Goal: Information Seeking & Learning: Learn about a topic

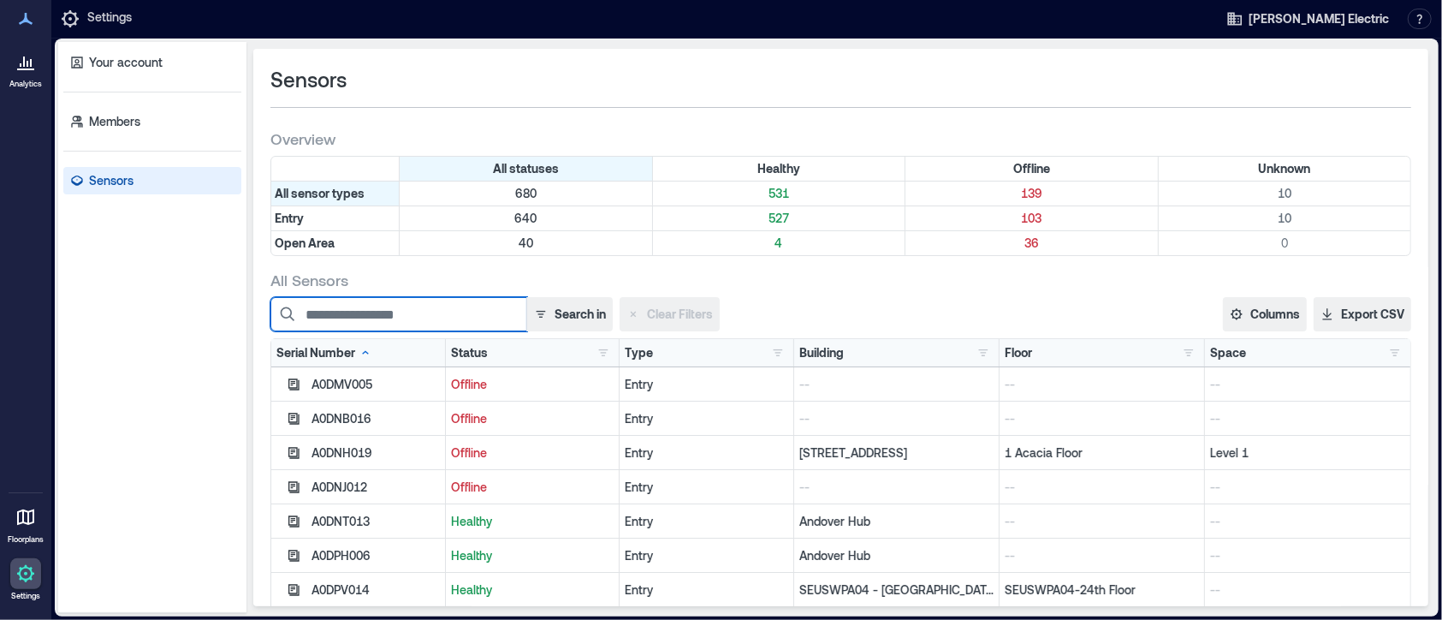
click at [424, 307] on input at bounding box center [398, 314] width 257 height 34
type input "*****"
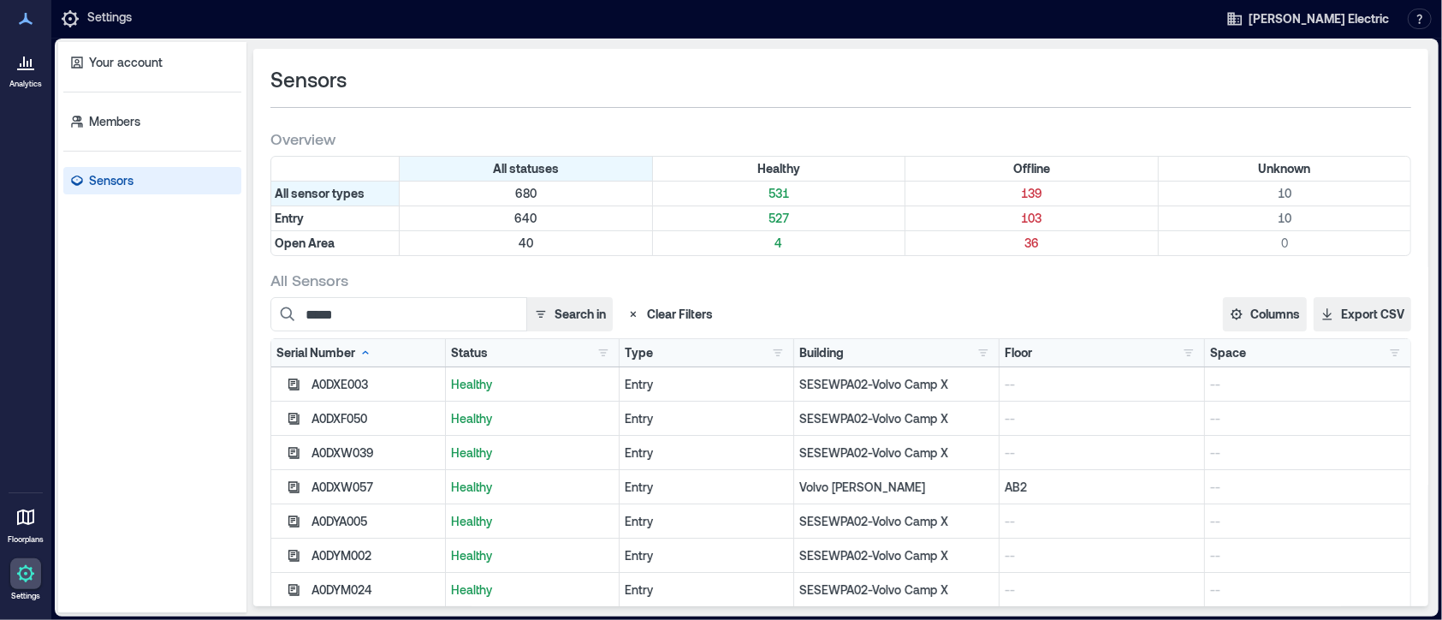
click at [23, 66] on icon at bounding box center [24, 61] width 2 height 10
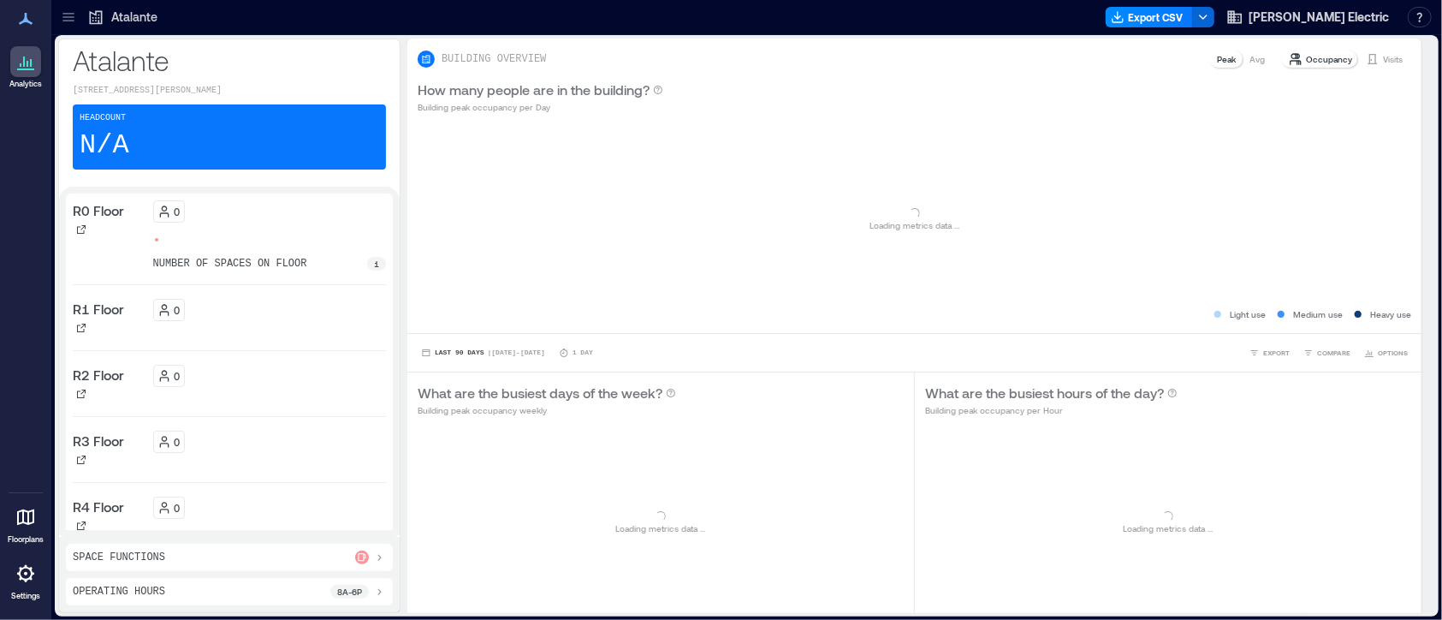
click at [68, 17] on icon at bounding box center [68, 17] width 17 height 17
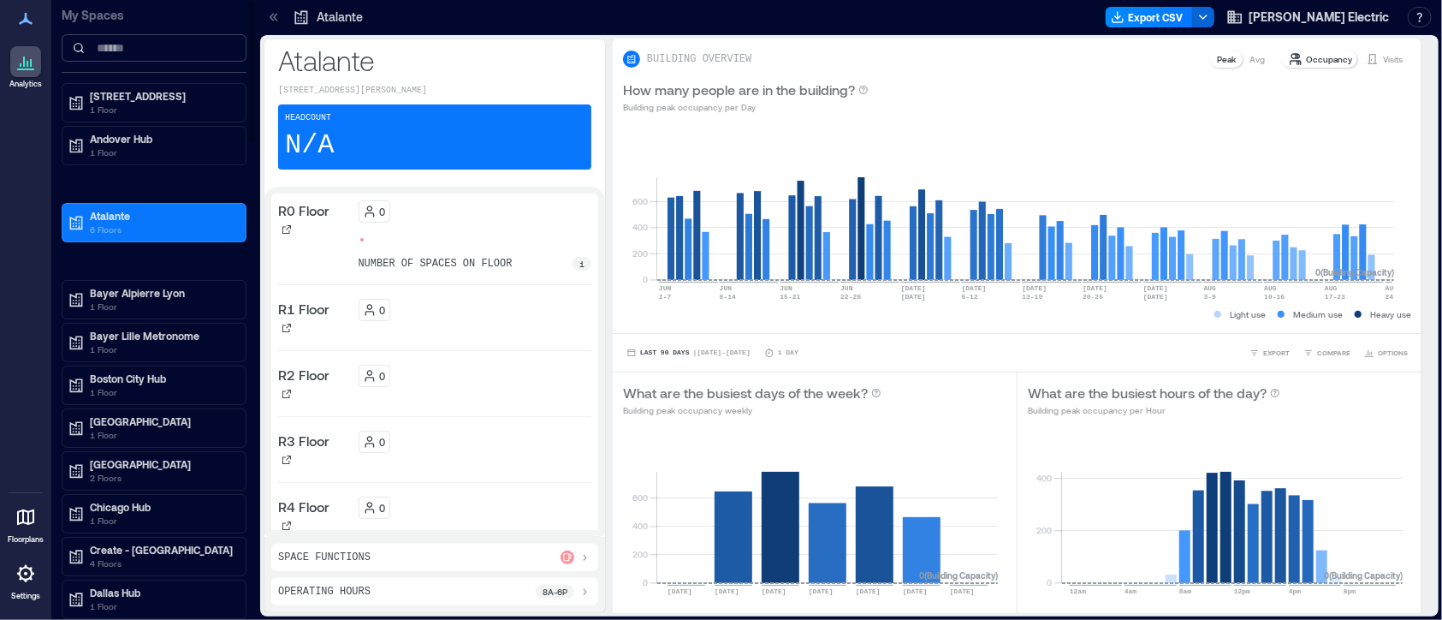
click at [130, 50] on input at bounding box center [154, 47] width 185 height 27
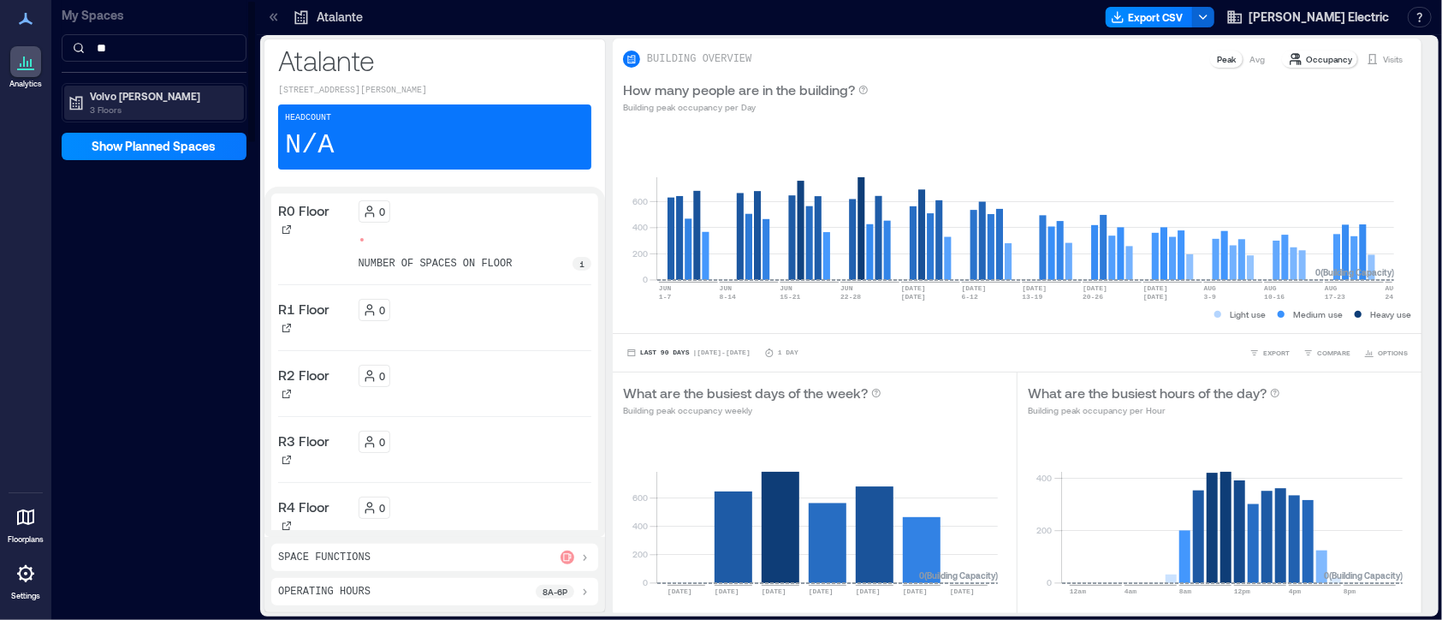
type input "**"
click at [123, 98] on p "Volvo [PERSON_NAME]" at bounding box center [162, 96] width 144 height 14
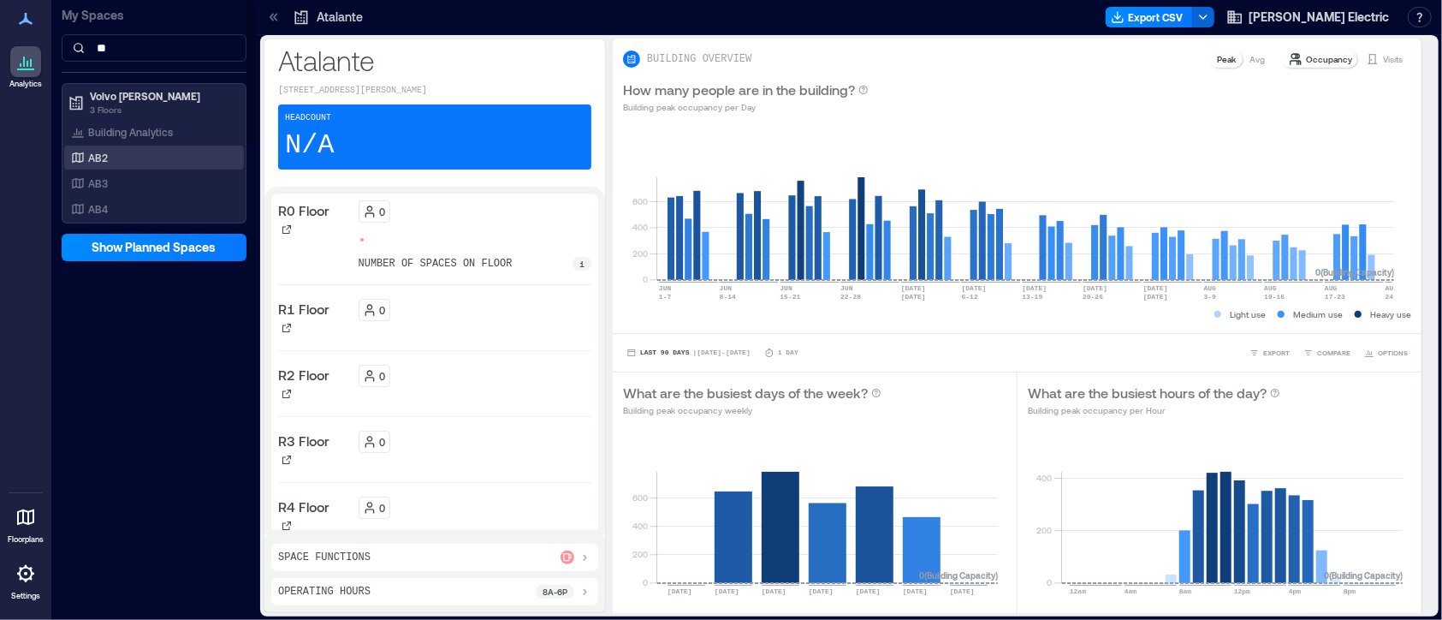
click at [98, 149] on div "AB2" at bounding box center [151, 157] width 166 height 17
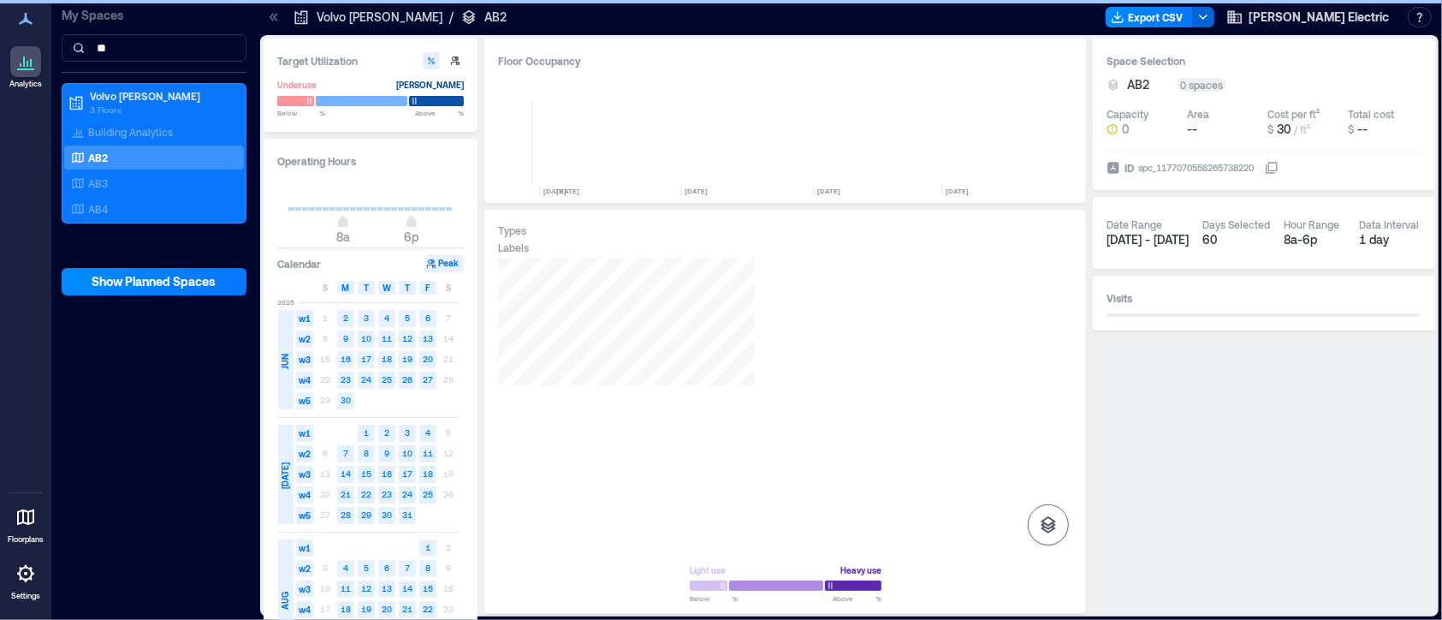
click at [1047, 464] on icon "button" at bounding box center [1048, 524] width 21 height 21
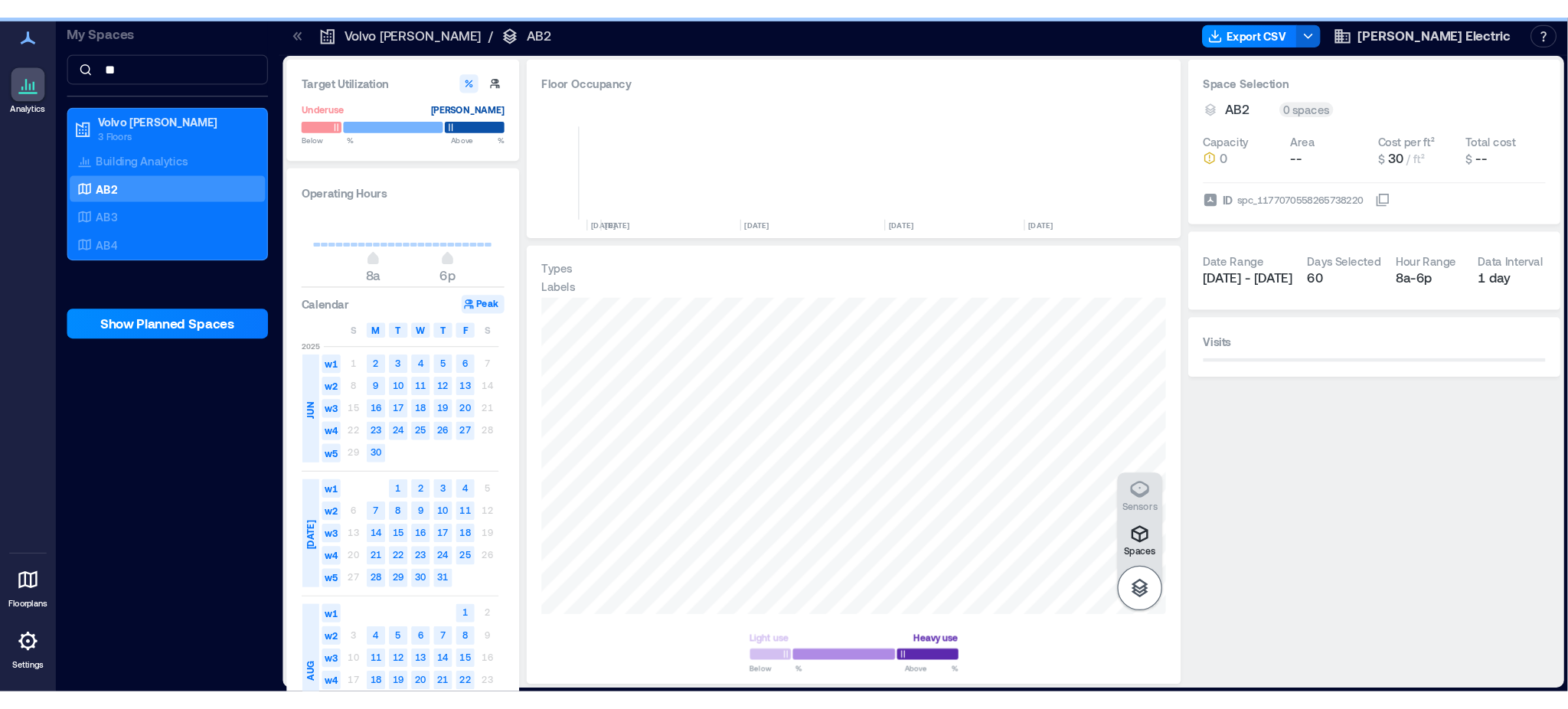
scroll to position [0, 2309]
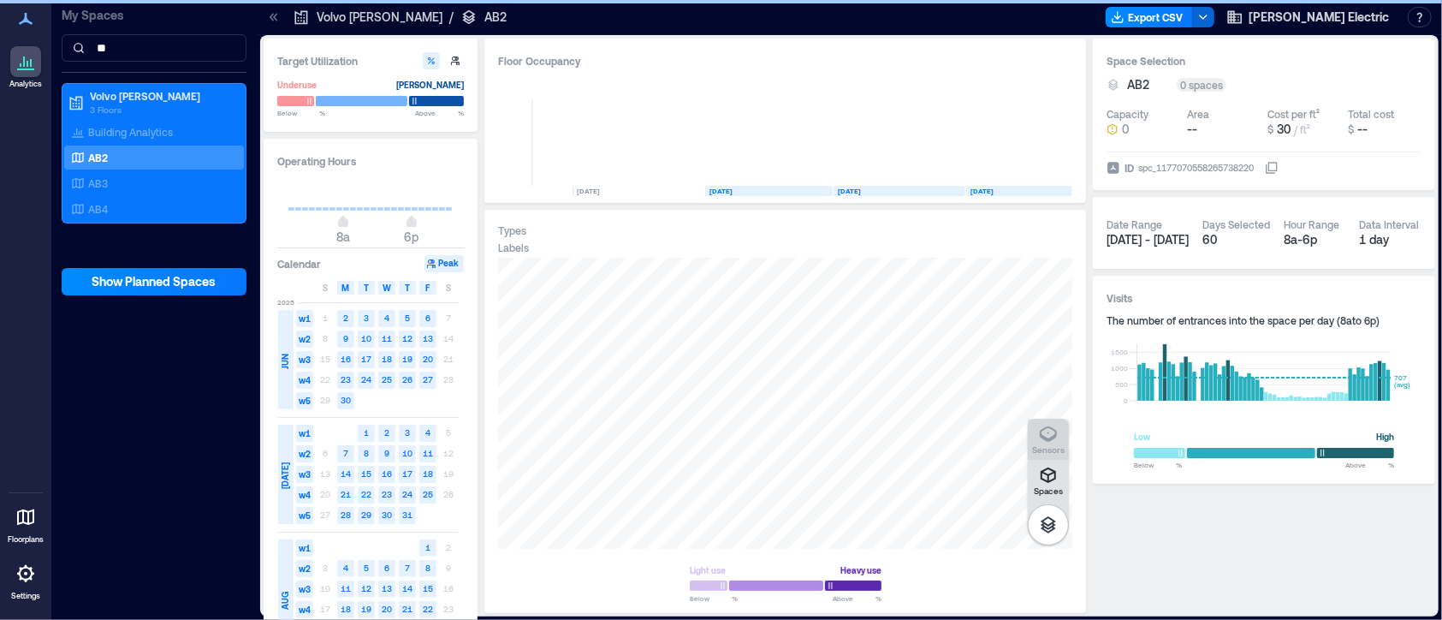
click at [1046, 429] on icon "button" at bounding box center [1048, 434] width 21 height 21
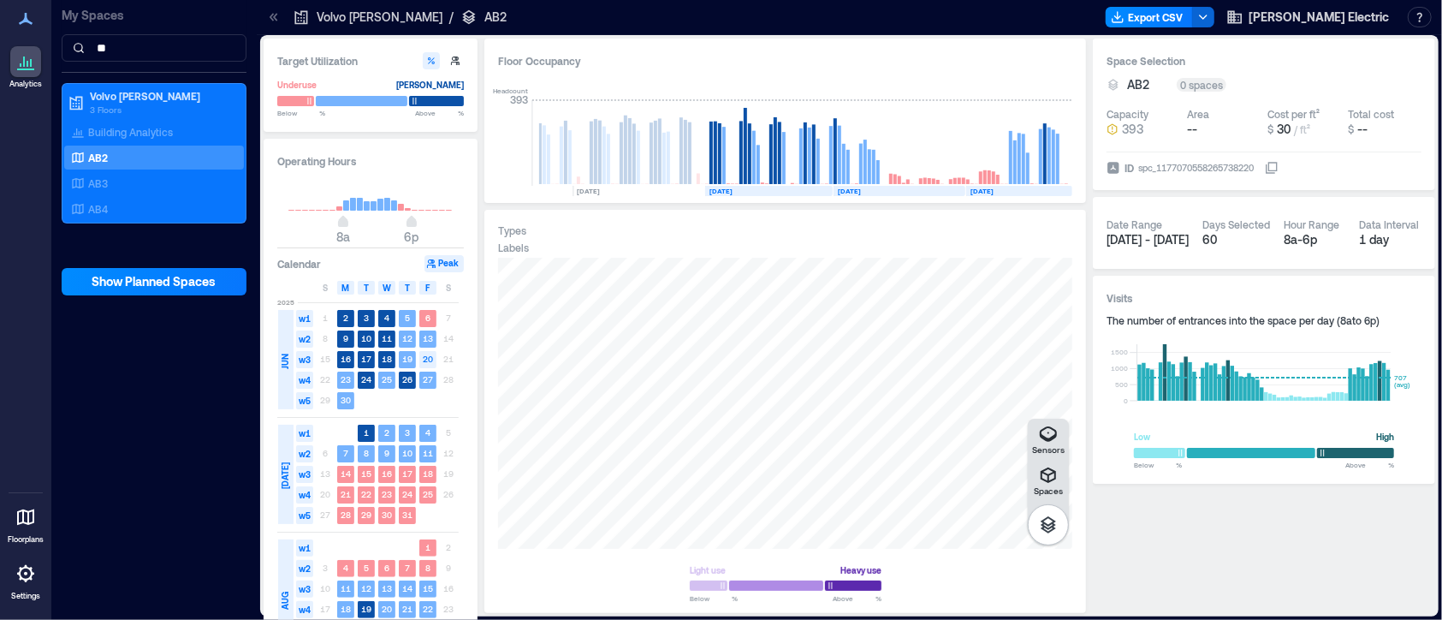
click at [24, 464] on icon at bounding box center [25, 573] width 21 height 21
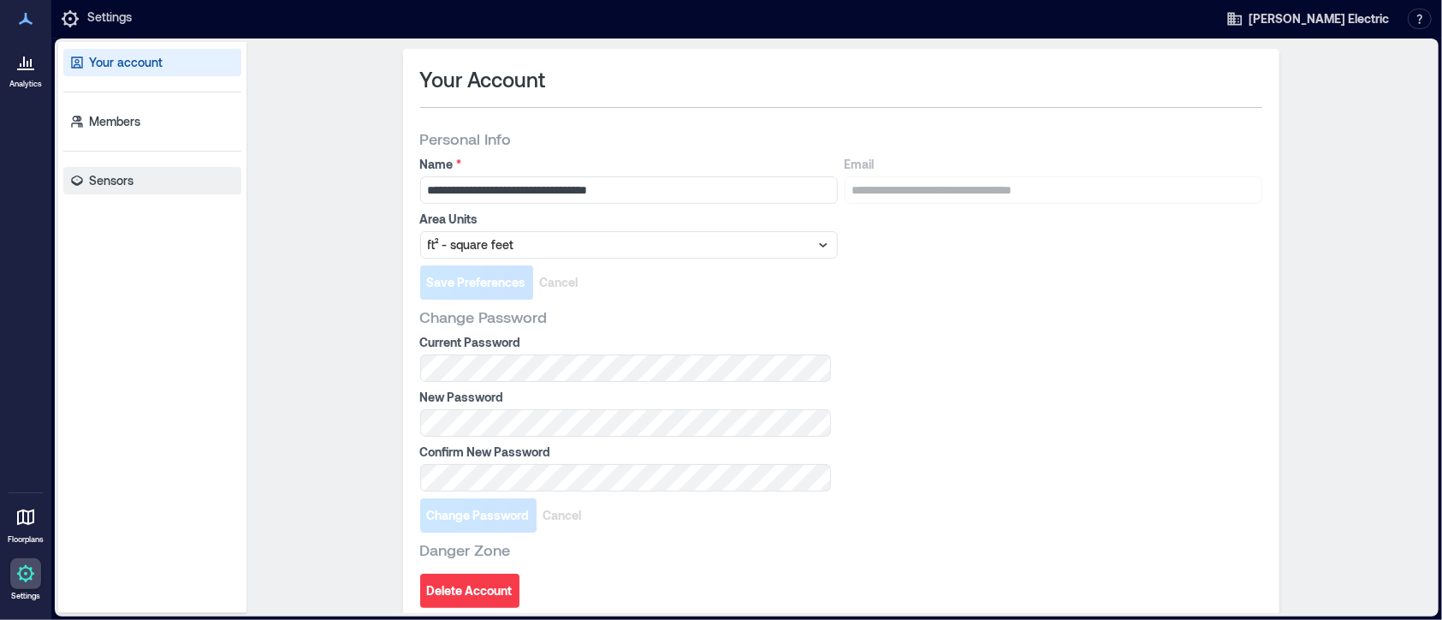
click at [99, 183] on p "Sensors" at bounding box center [111, 180] width 45 height 17
